Goal: Task Accomplishment & Management: Manage account settings

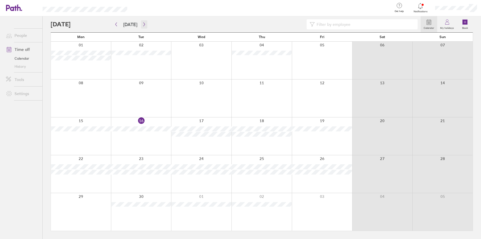
click at [143, 24] on icon "button" at bounding box center [144, 24] width 4 height 4
click at [445, 27] on label "My holidays" at bounding box center [447, 27] width 20 height 5
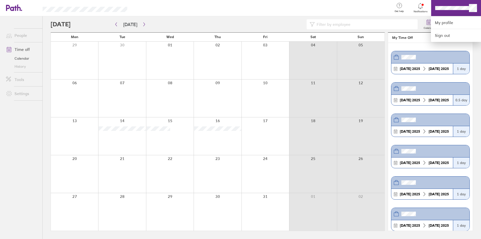
click at [452, 8] on div at bounding box center [240, 119] width 481 height 239
click at [456, 21] on link "My profile" at bounding box center [456, 22] width 50 height 13
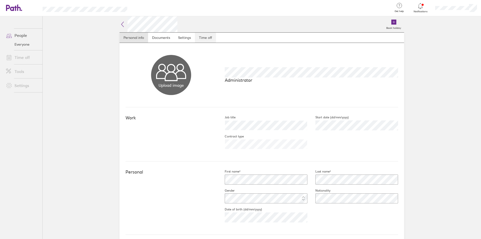
click at [199, 39] on link "Time off" at bounding box center [205, 38] width 21 height 10
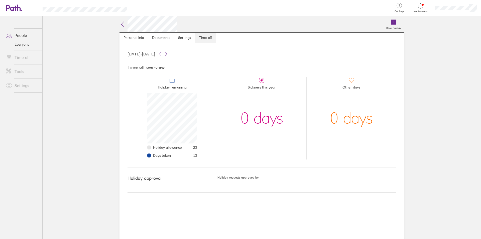
scroll to position [50, 50]
click at [15, 37] on link "People" at bounding box center [22, 35] width 40 height 10
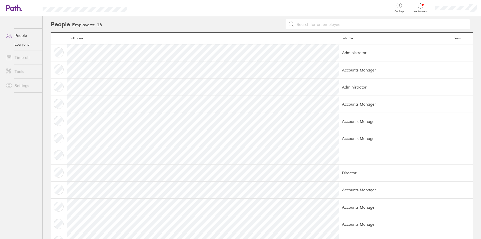
click at [19, 46] on link "Everyone" at bounding box center [22, 44] width 40 height 8
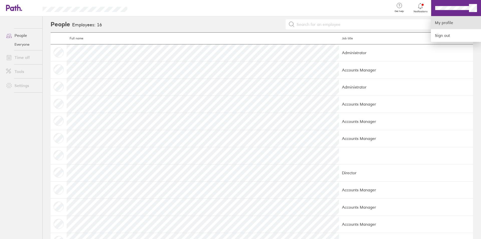
click at [441, 22] on link "My profile" at bounding box center [456, 22] width 50 height 13
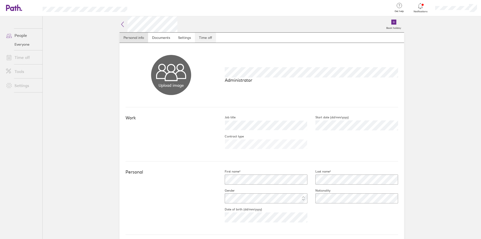
click at [211, 37] on link "Time off" at bounding box center [205, 38] width 21 height 10
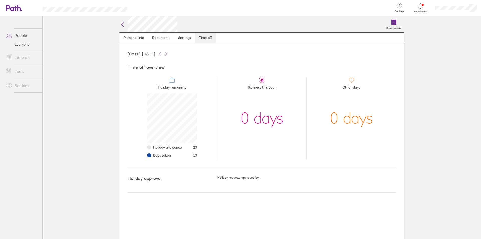
scroll to position [50, 50]
click at [391, 24] on icon at bounding box center [394, 22] width 6 height 6
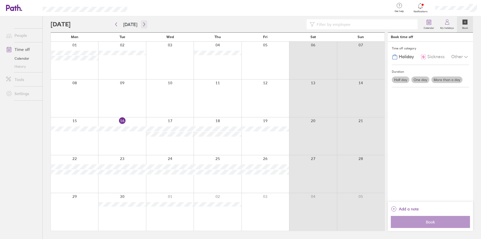
click at [143, 24] on icon "button" at bounding box center [144, 25] width 2 height 4
click at [116, 25] on icon "button" at bounding box center [116, 24] width 4 height 4
click at [123, 83] on div at bounding box center [122, 98] width 48 height 38
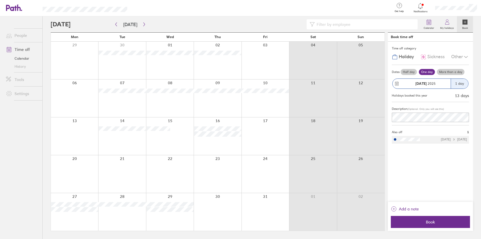
click at [217, 84] on div at bounding box center [218, 98] width 48 height 38
click at [218, 84] on div at bounding box center [218, 98] width 48 height 38
click at [426, 223] on span "Book" at bounding box center [430, 222] width 72 height 5
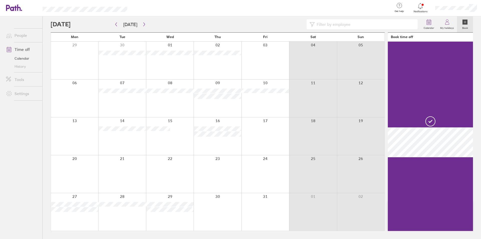
click at [177, 83] on div at bounding box center [170, 98] width 48 height 38
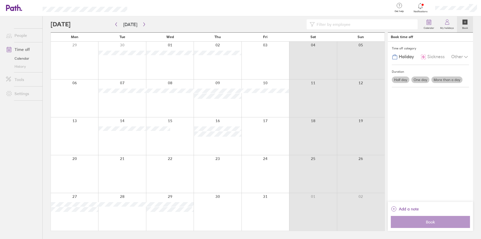
click at [168, 84] on div at bounding box center [170, 98] width 48 height 38
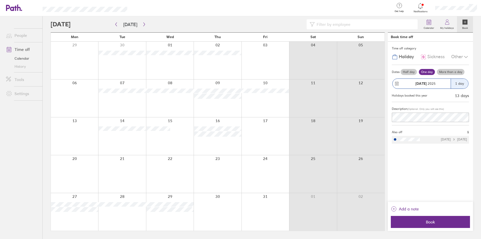
click at [171, 102] on div at bounding box center [170, 98] width 48 height 38
click at [405, 74] on label "Half day" at bounding box center [409, 72] width 16 height 6
click at [0, 0] on input "Half day" at bounding box center [0, 0] width 0 height 0
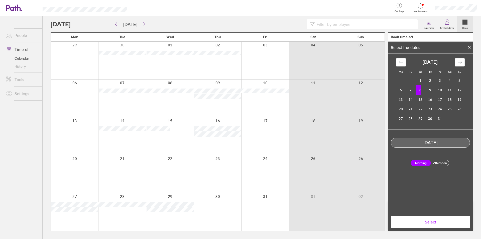
click at [430, 221] on span "Select" at bounding box center [430, 222] width 72 height 5
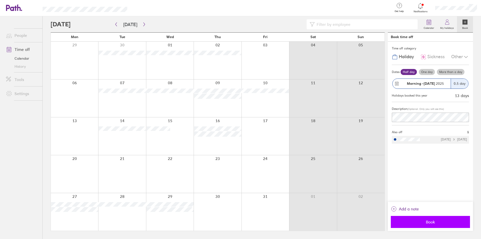
click at [434, 222] on span "Book" at bounding box center [430, 222] width 72 height 5
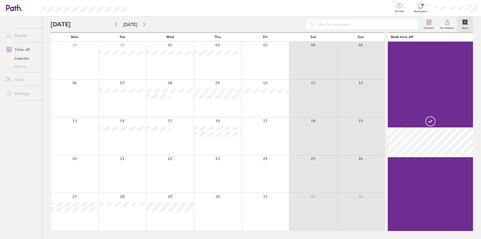
click at [134, 82] on div at bounding box center [122, 98] width 48 height 38
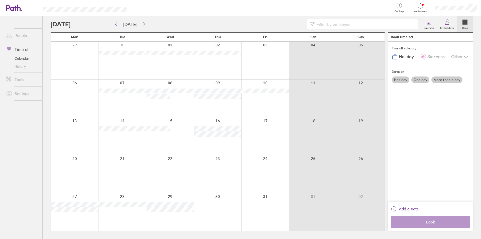
click at [117, 82] on div at bounding box center [122, 98] width 48 height 38
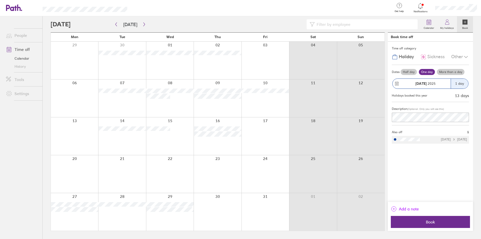
click at [401, 209] on span "Add a note" at bounding box center [409, 209] width 20 height 8
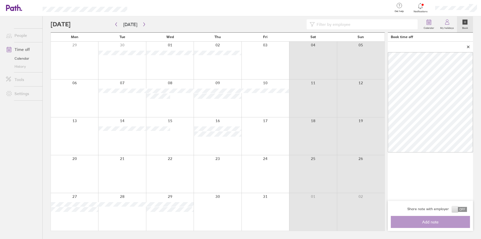
click at [462, 206] on div "Share note with employer" at bounding box center [430, 210] width 79 height 12
click at [465, 209] on span at bounding box center [459, 209] width 15 height 5
click at [467, 210] on input "checkbox" at bounding box center [467, 210] width 0 height 0
click at [383, 58] on main "[DATE] [DATE] Mon Tue Wed Thu Fri Sat Sun 29 30 01 02 03 04 05 06 07 08 09 10 1…" at bounding box center [262, 127] width 422 height 223
click at [426, 221] on span "Add note" at bounding box center [430, 222] width 72 height 5
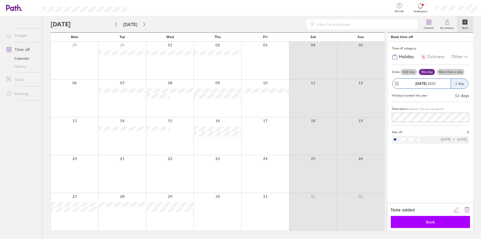
click at [427, 224] on button "Book" at bounding box center [430, 222] width 79 height 12
